Goal: Information Seeking & Learning: Learn about a topic

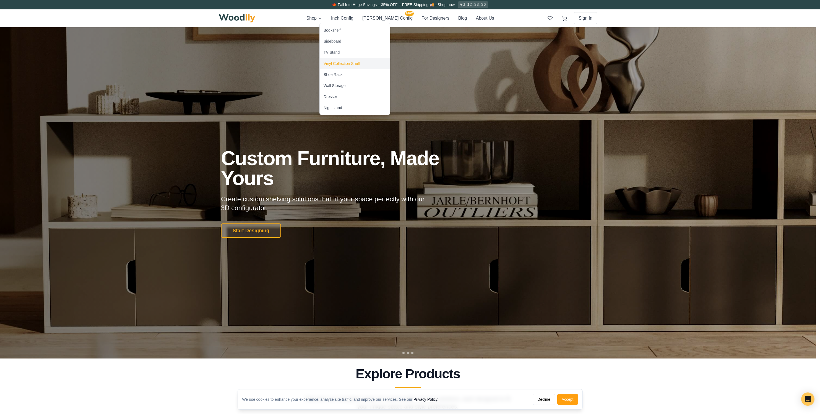
click at [344, 65] on div "Vinyl Collection Shelf" at bounding box center [341, 64] width 36 height 6
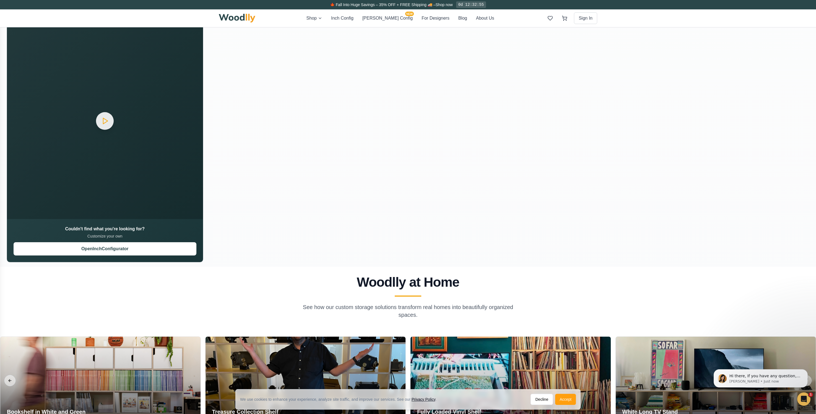
scroll to position [915, 0]
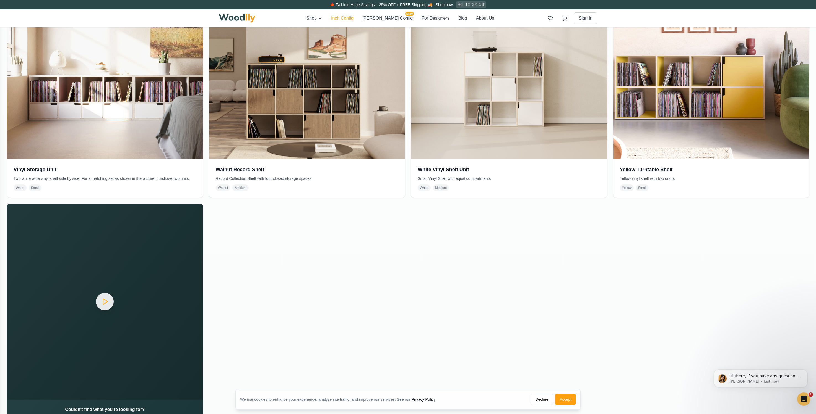
click at [353, 18] on button "Inch Config" at bounding box center [342, 18] width 22 height 7
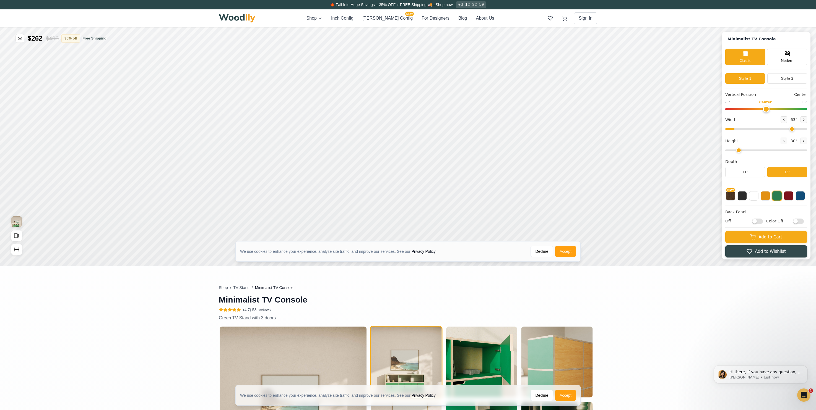
type input "63"
type input "2"
click at [396, 17] on button "[PERSON_NAME] Config NEW" at bounding box center [387, 18] width 50 height 7
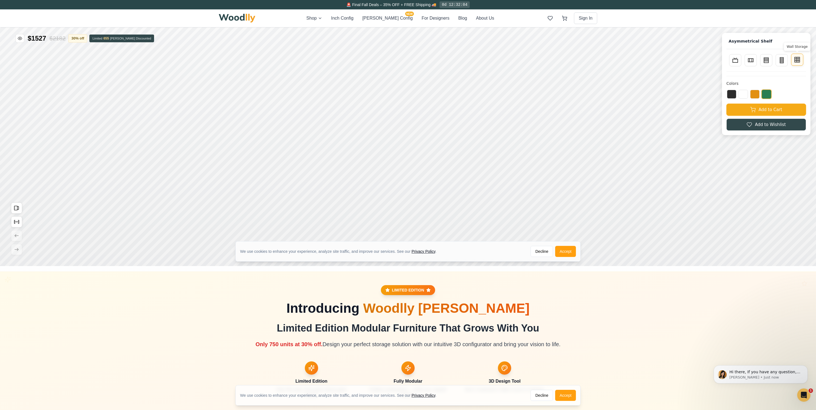
click at [799, 62] on rect at bounding box center [796, 59] width 5 height 5
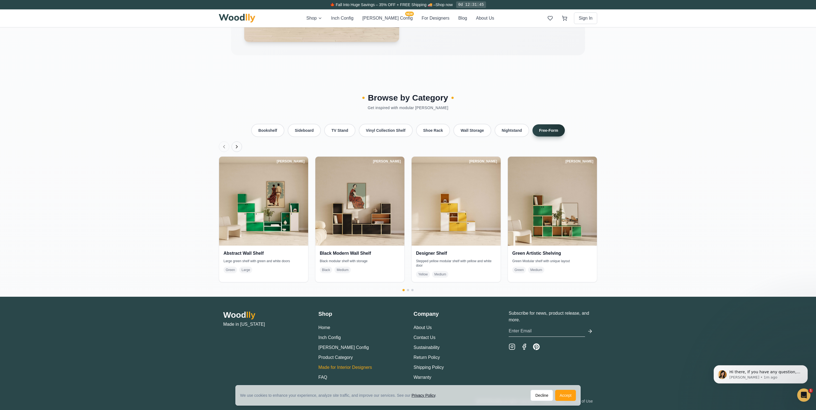
scroll to position [1195, 0]
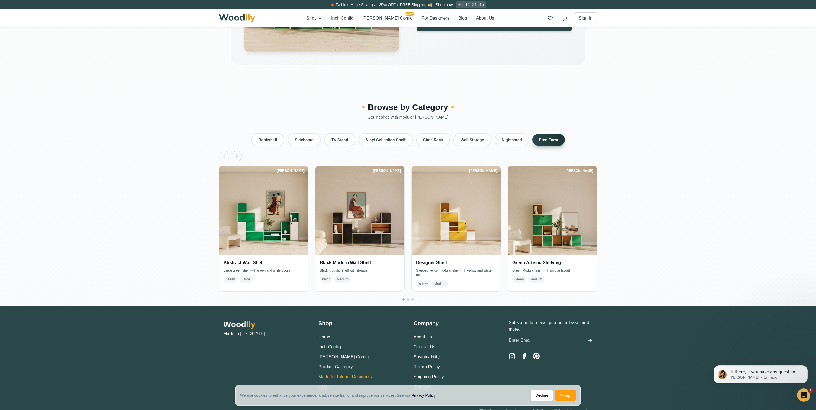
click at [323, 375] on link "Made for Interior Designers" at bounding box center [345, 377] width 54 height 5
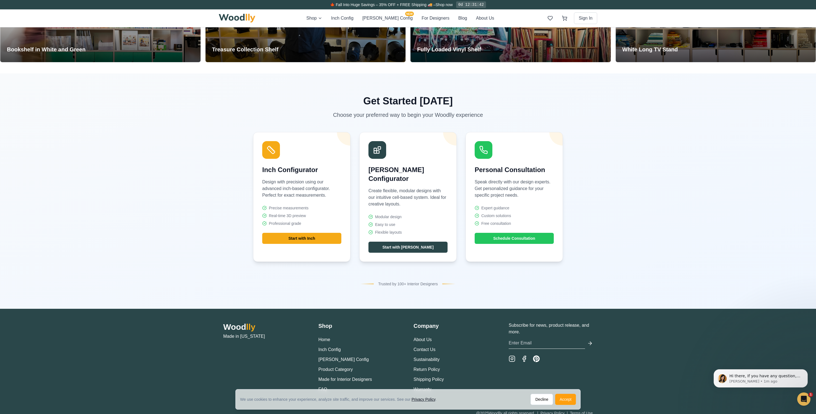
scroll to position [1943, 0]
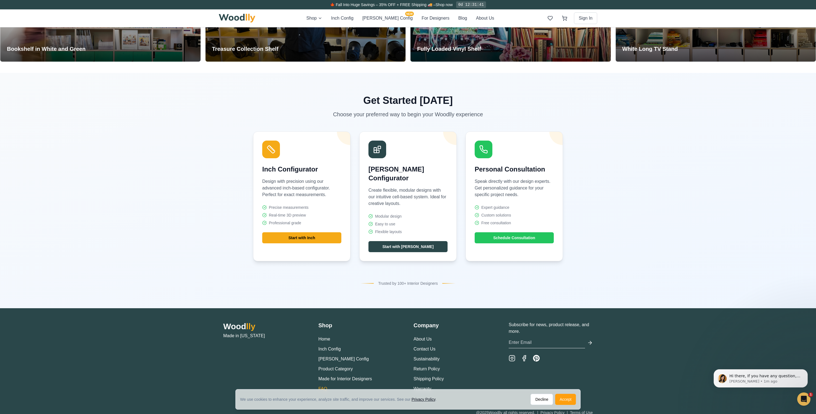
click at [322, 387] on link "FAQ" at bounding box center [322, 389] width 9 height 5
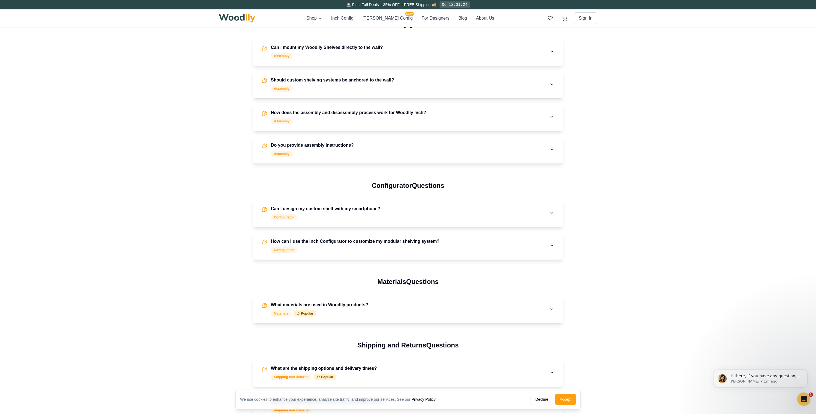
scroll to position [305, 0]
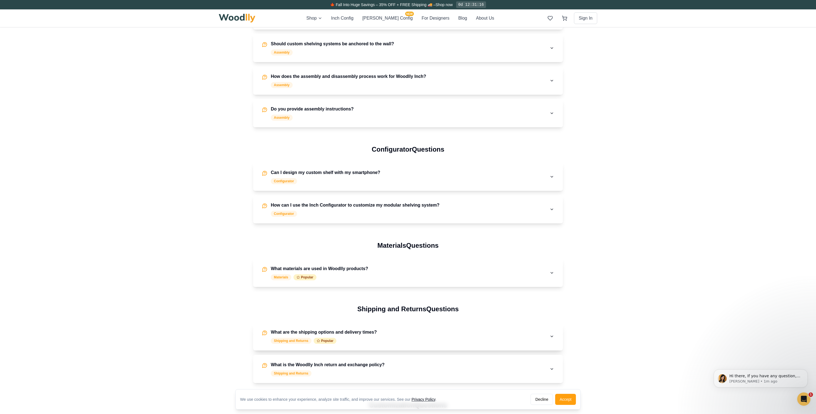
click at [533, 339] on button "What are the shipping options and delivery times? Shipping and Returns Popular" at bounding box center [408, 337] width 310 height 28
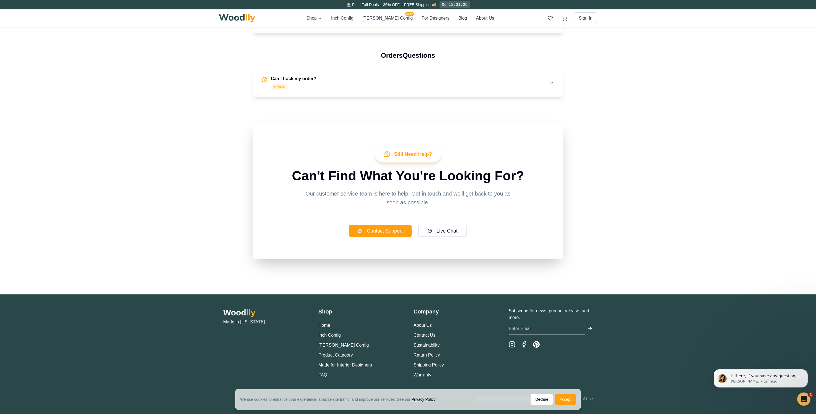
scroll to position [864, 0]
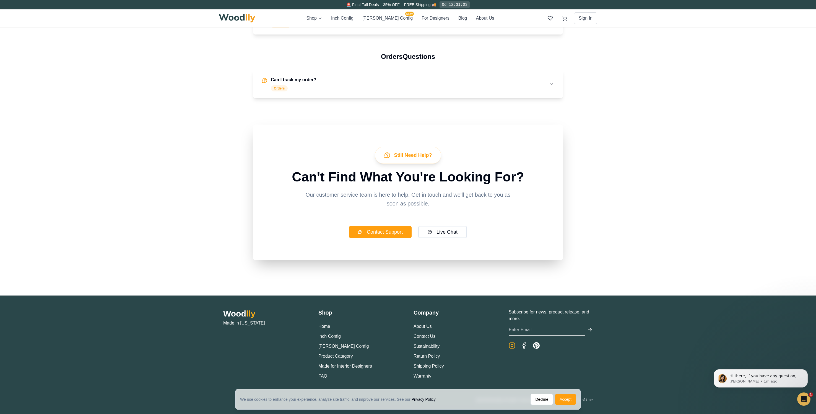
click at [510, 346] on icon "Instagram" at bounding box center [511, 346] width 7 height 7
